Goal: Book appointment/travel/reservation

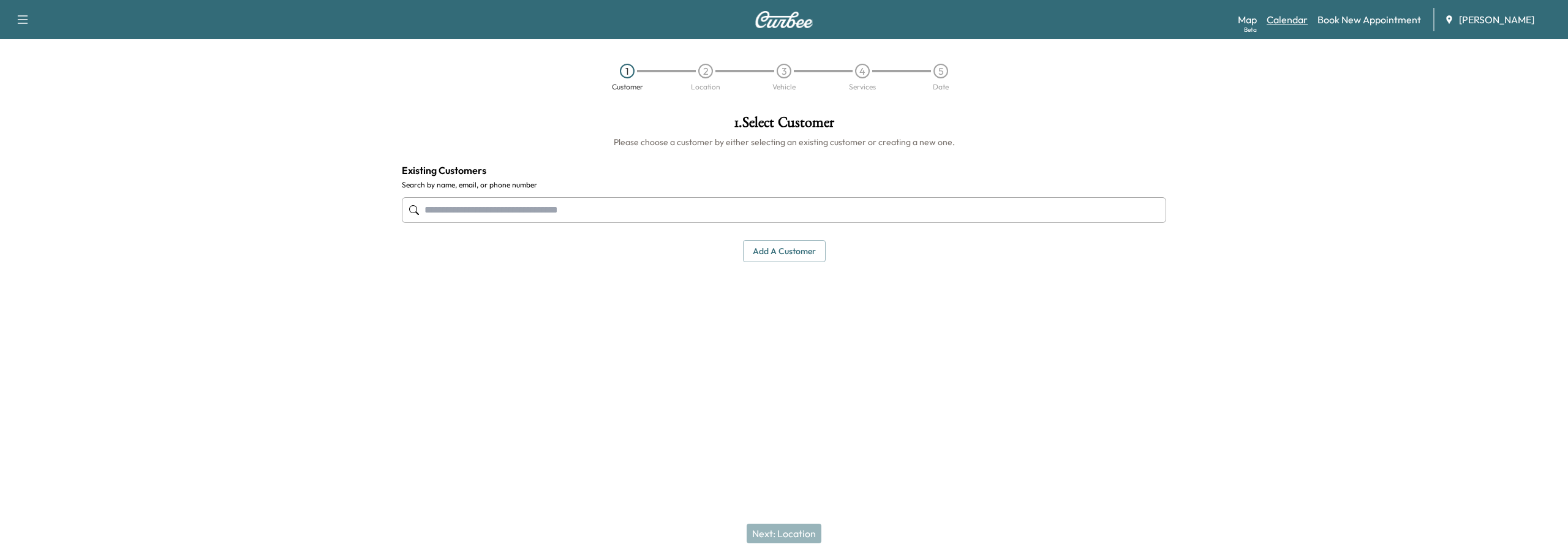
click at [1290, 21] on link "Calendar" at bounding box center [1287, 20] width 41 height 15
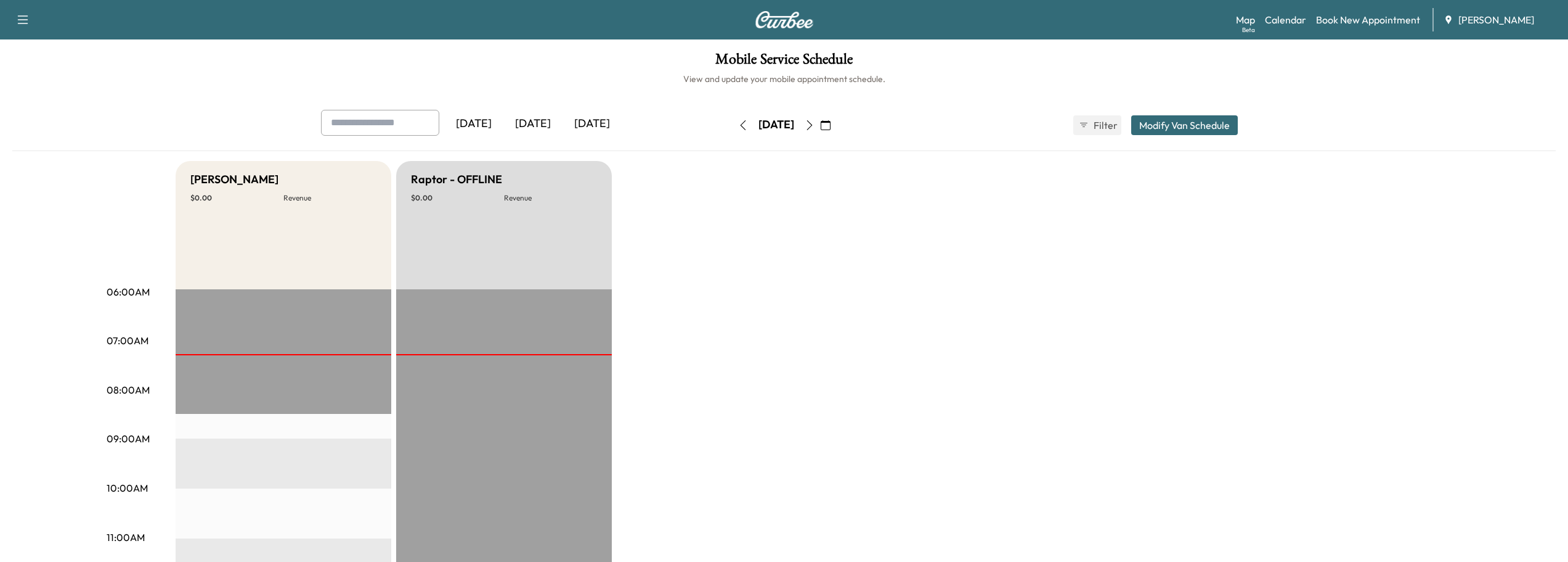
click at [815, 125] on icon "button" at bounding box center [810, 125] width 10 height 10
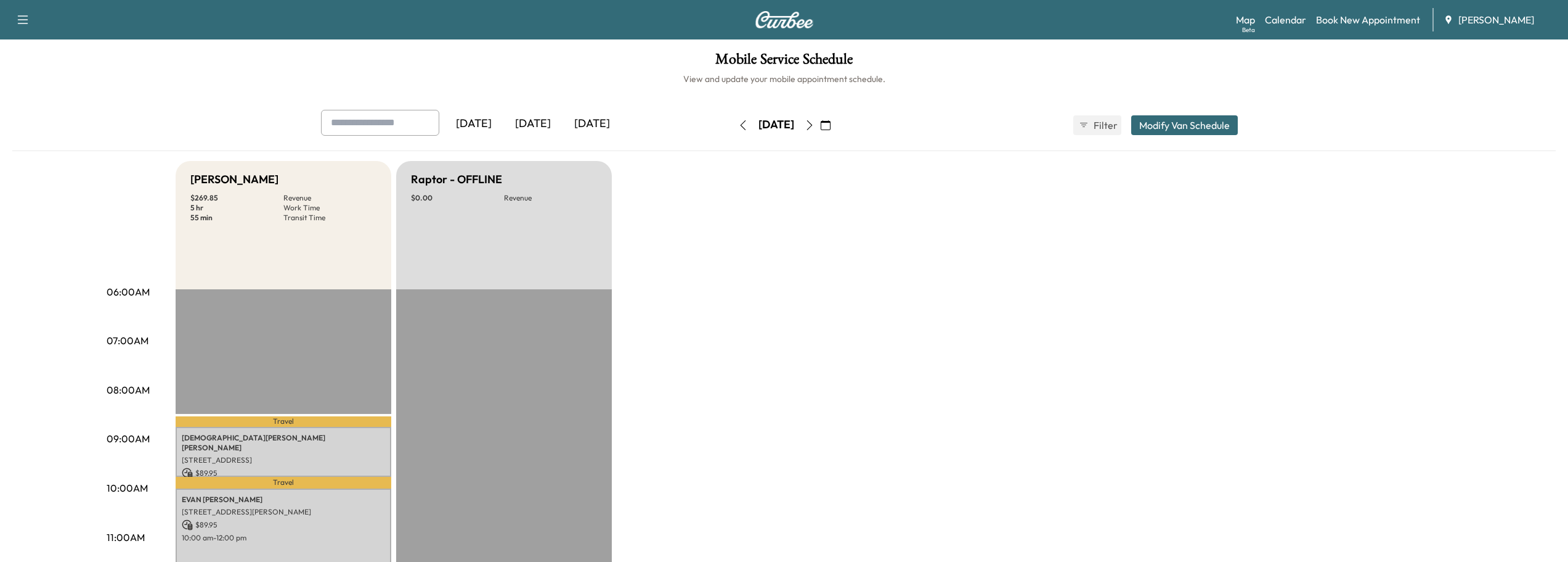
click at [738, 123] on icon "button" at bounding box center [743, 125] width 10 height 10
